Goal: Transaction & Acquisition: Book appointment/travel/reservation

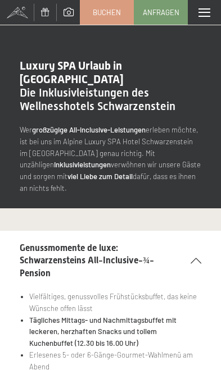
click at [102, 15] on span "Buchen" at bounding box center [107, 12] width 28 height 10
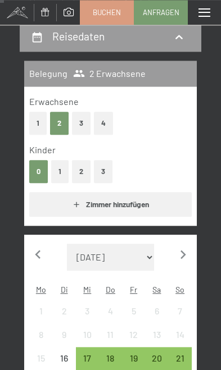
scroll to position [129, 0]
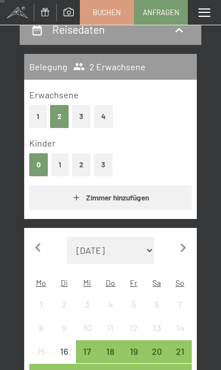
click at [185, 244] on icon "button" at bounding box center [182, 247] width 17 height 17
select select "[DATE]"
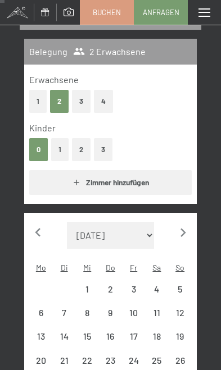
select select "[DATE]"
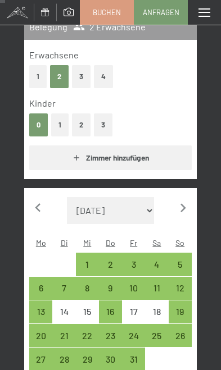
scroll to position [170, 0]
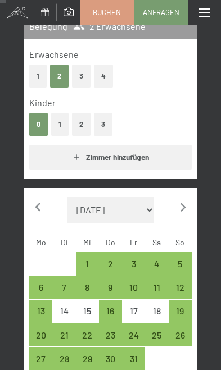
click at [188, 202] on icon "button" at bounding box center [182, 207] width 17 height 17
select select "2025-11-01"
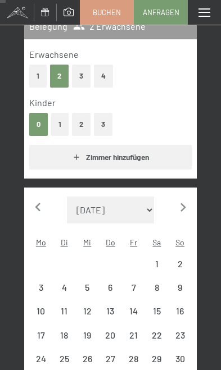
select select "2025-11-01"
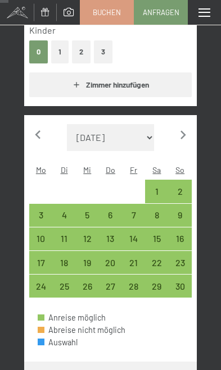
scroll to position [243, 0]
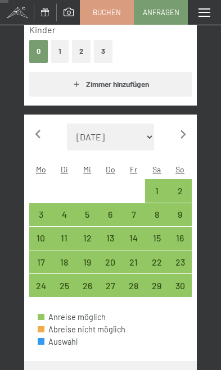
click at [133, 258] on div "21" at bounding box center [133, 268] width 21 height 21
select select "2025-11-01"
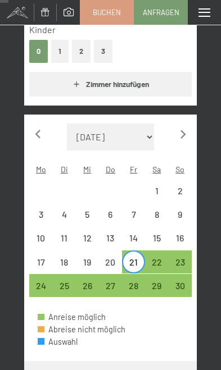
click at [189, 258] on div "23" at bounding box center [180, 268] width 21 height 21
select select "2025-11-01"
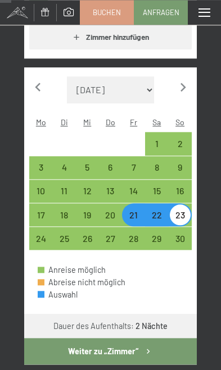
scroll to position [256, 0]
